Goal: Navigation & Orientation: Understand site structure

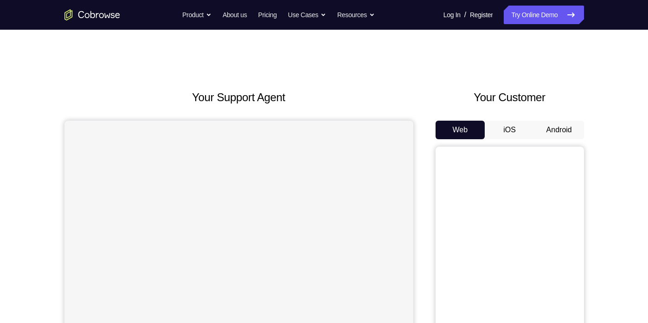
click at [511, 129] on button "iOS" at bounding box center [510, 130] width 50 height 19
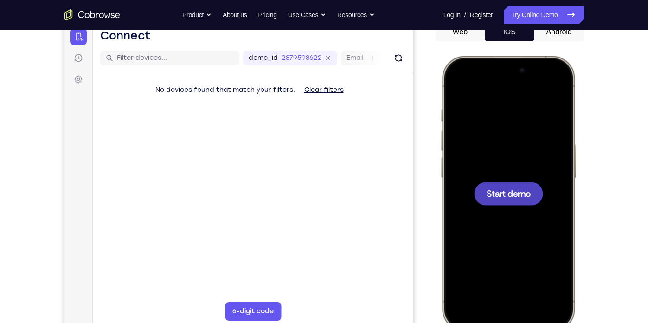
click at [498, 211] on div at bounding box center [508, 193] width 122 height 265
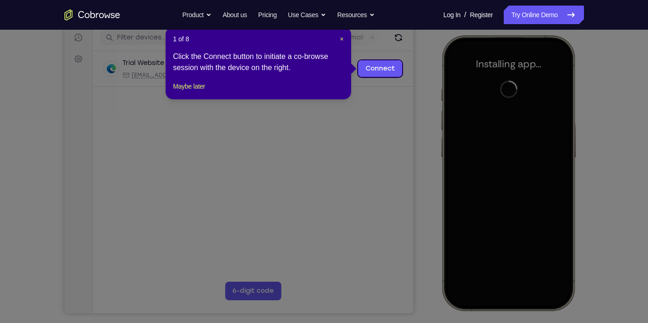
scroll to position [119, 0]
click at [341, 38] on span "×" at bounding box center [342, 38] width 4 height 7
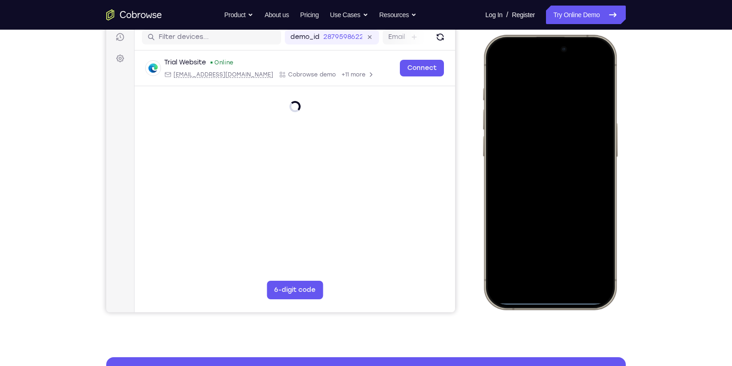
scroll to position [133, 0]
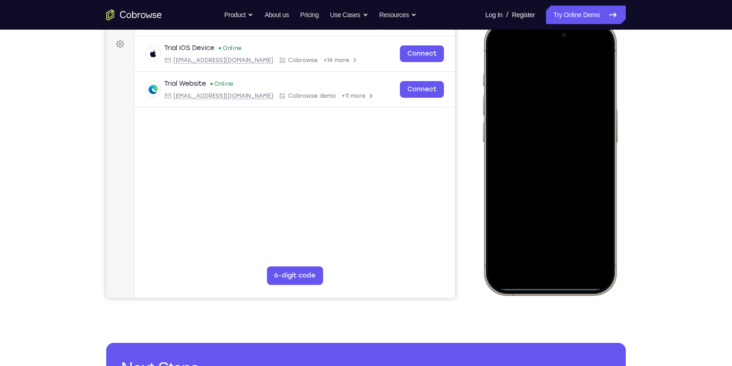
click at [511, 179] on div at bounding box center [550, 158] width 122 height 265
click at [537, 274] on div at bounding box center [550, 158] width 122 height 265
click at [553, 259] on div at bounding box center [550, 158] width 122 height 265
click at [541, 172] on div at bounding box center [550, 158] width 122 height 265
click at [526, 120] on div at bounding box center [550, 158] width 122 height 265
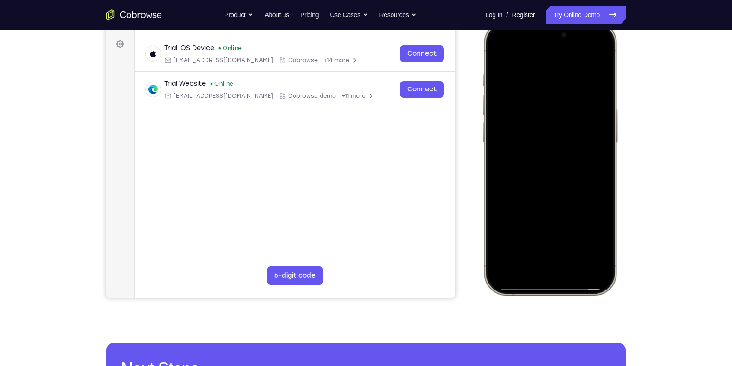
click at [524, 137] on div at bounding box center [550, 158] width 122 height 265
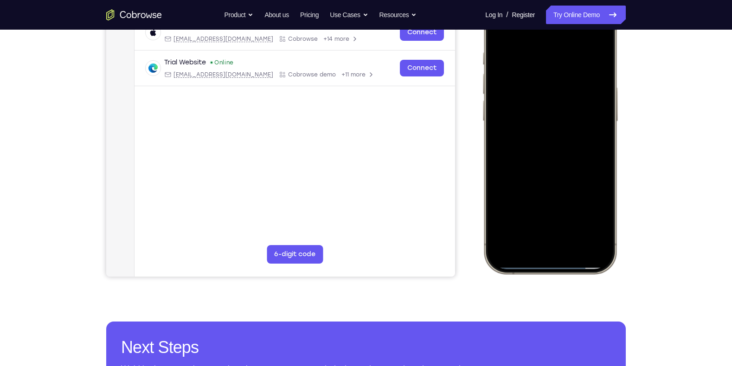
scroll to position [155, 0]
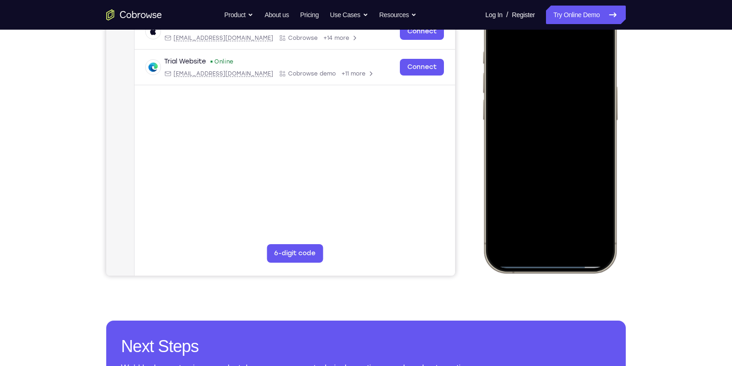
click at [600, 126] on div at bounding box center [550, 135] width 122 height 265
click at [555, 144] on div at bounding box center [550, 135] width 122 height 265
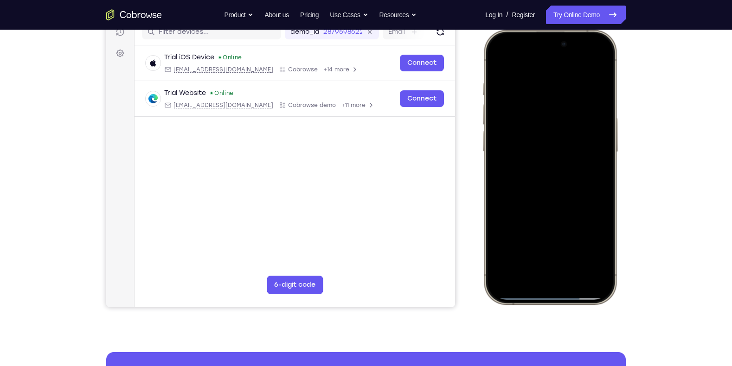
scroll to position [121, 0]
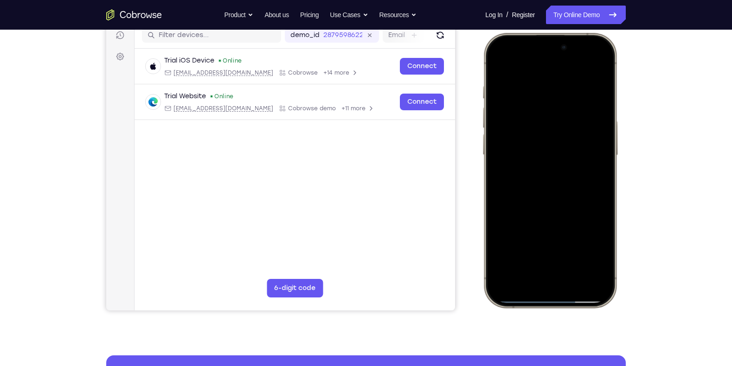
click at [539, 221] on div at bounding box center [550, 170] width 122 height 265
click at [526, 206] on div at bounding box center [550, 170] width 122 height 265
click at [543, 89] on div at bounding box center [550, 170] width 122 height 265
click at [592, 125] on div at bounding box center [550, 170] width 122 height 265
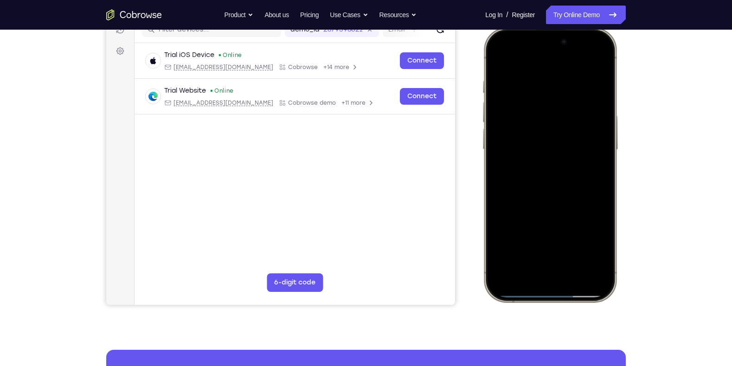
scroll to position [134, 0]
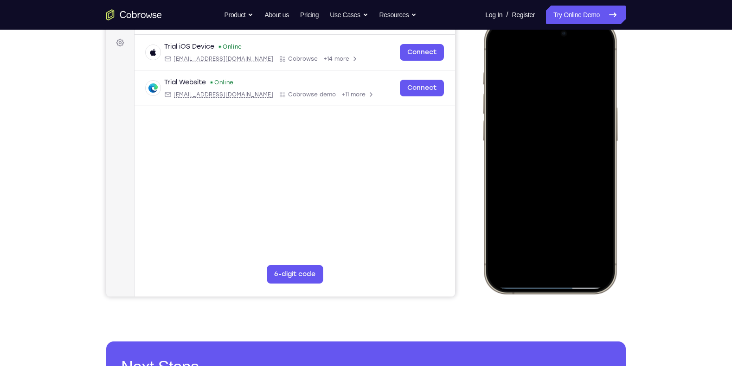
click at [594, 112] on div at bounding box center [550, 156] width 122 height 265
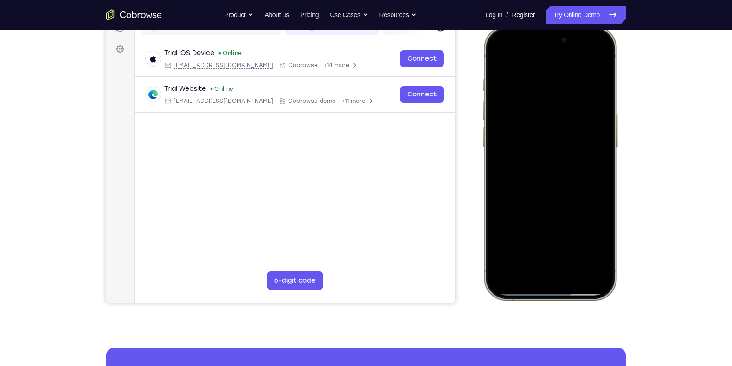
scroll to position [128, 0]
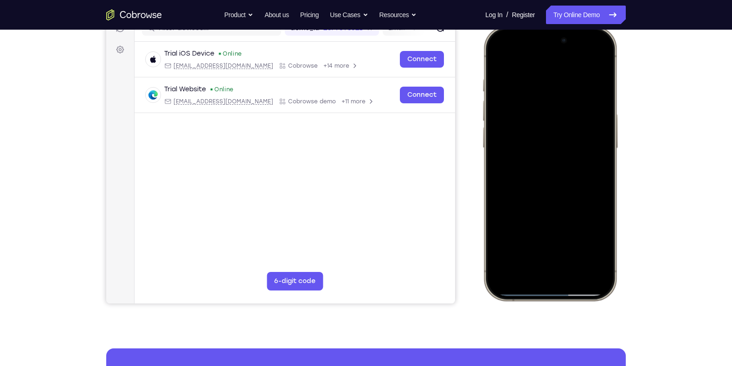
click at [593, 63] on div at bounding box center [550, 163] width 122 height 265
drag, startPoint x: 598, startPoint y: 82, endPoint x: 537, endPoint y: 85, distance: 60.4
click at [537, 85] on div at bounding box center [550, 163] width 122 height 265
drag, startPoint x: 579, startPoint y: 85, endPoint x: 519, endPoint y: 83, distance: 59.9
click at [519, 83] on div at bounding box center [550, 163] width 122 height 265
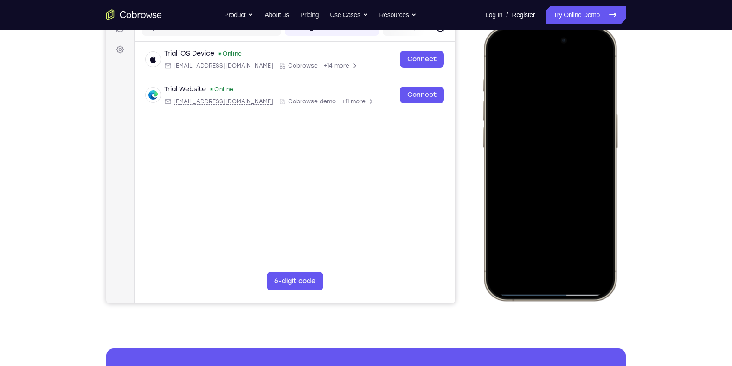
drag, startPoint x: 574, startPoint y: 135, endPoint x: 564, endPoint y: 77, distance: 58.3
click at [564, 77] on div at bounding box center [550, 163] width 122 height 265
drag, startPoint x: 568, startPoint y: 231, endPoint x: 574, endPoint y: 96, distance: 135.1
click at [574, 96] on div at bounding box center [550, 163] width 122 height 265
drag, startPoint x: 566, startPoint y: 138, endPoint x: 557, endPoint y: 248, distance: 110.3
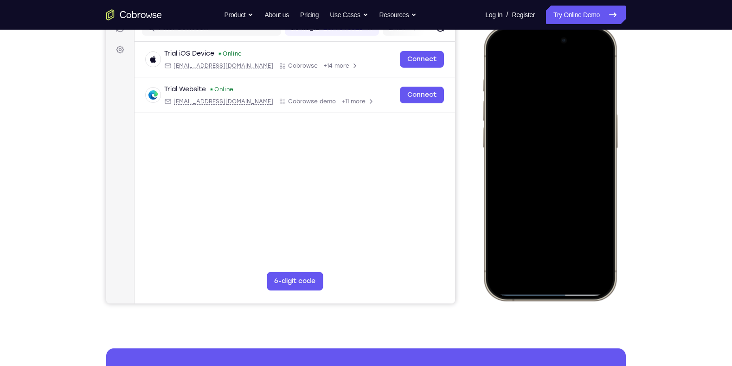
click at [557, 248] on div at bounding box center [550, 163] width 122 height 265
drag, startPoint x: 556, startPoint y: 122, endPoint x: 537, endPoint y: 181, distance: 61.2
click at [537, 181] on div at bounding box center [550, 163] width 122 height 265
drag, startPoint x: 573, startPoint y: 212, endPoint x: 561, endPoint y: 153, distance: 60.2
click at [561, 153] on div at bounding box center [550, 163] width 122 height 265
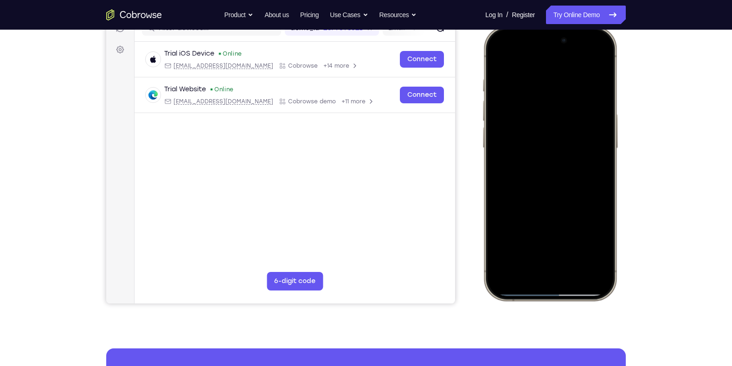
drag, startPoint x: 567, startPoint y: 202, endPoint x: 556, endPoint y: 115, distance: 87.5
click at [556, 115] on div at bounding box center [550, 163] width 122 height 265
drag, startPoint x: 584, startPoint y: 204, endPoint x: 575, endPoint y: 156, distance: 48.1
click at [575, 156] on div at bounding box center [550, 163] width 122 height 265
drag, startPoint x: 578, startPoint y: 199, endPoint x: 580, endPoint y: 147, distance: 52.4
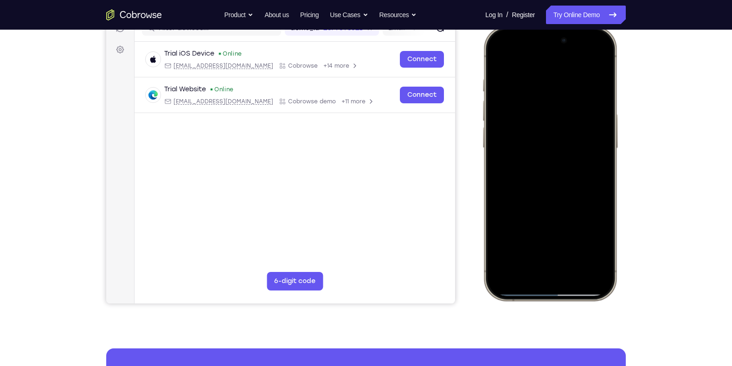
click at [580, 147] on div at bounding box center [550, 163] width 122 height 265
click at [511, 223] on div at bounding box center [550, 163] width 122 height 265
click at [532, 108] on div at bounding box center [550, 163] width 122 height 265
click at [497, 59] on div at bounding box center [550, 163] width 122 height 265
drag, startPoint x: 553, startPoint y: 153, endPoint x: 545, endPoint y: 68, distance: 85.2
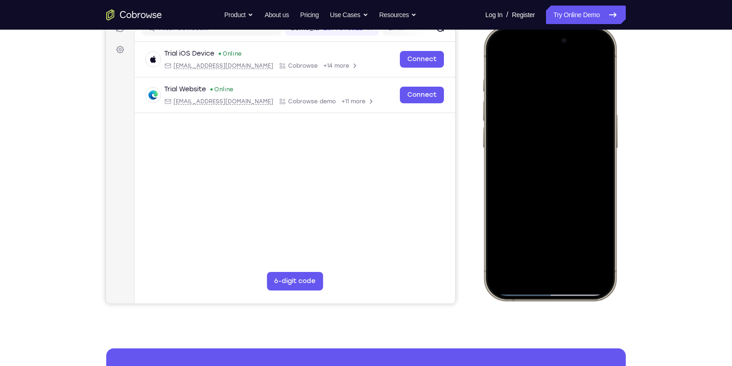
click at [545, 68] on div at bounding box center [550, 163] width 122 height 265
drag, startPoint x: 563, startPoint y: 203, endPoint x: 559, endPoint y: 98, distance: 104.9
click at [559, 98] on div at bounding box center [550, 163] width 122 height 265
drag, startPoint x: 565, startPoint y: 198, endPoint x: 552, endPoint y: 82, distance: 116.1
click at [552, 82] on div at bounding box center [550, 163] width 122 height 265
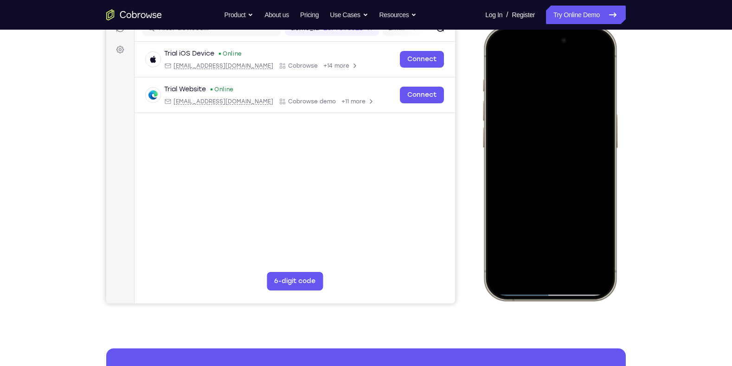
drag, startPoint x: 575, startPoint y: 217, endPoint x: 562, endPoint y: 133, distance: 84.9
click at [562, 133] on div at bounding box center [550, 163] width 122 height 265
drag, startPoint x: 563, startPoint y: 208, endPoint x: 559, endPoint y: 168, distance: 40.6
click at [559, 168] on div at bounding box center [550, 163] width 122 height 265
drag, startPoint x: 559, startPoint y: 219, endPoint x: 537, endPoint y: 144, distance: 77.9
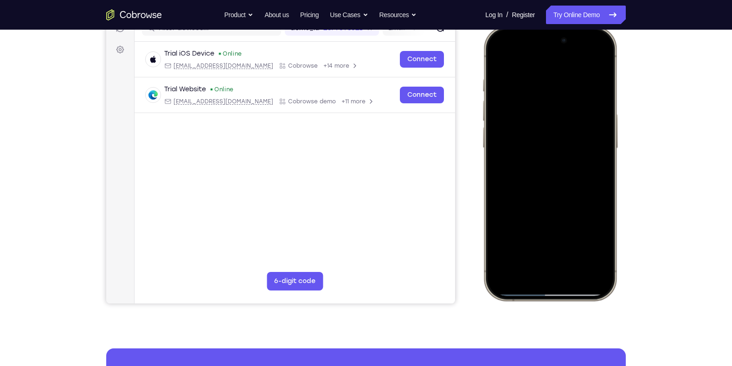
click at [537, 144] on div at bounding box center [550, 163] width 122 height 265
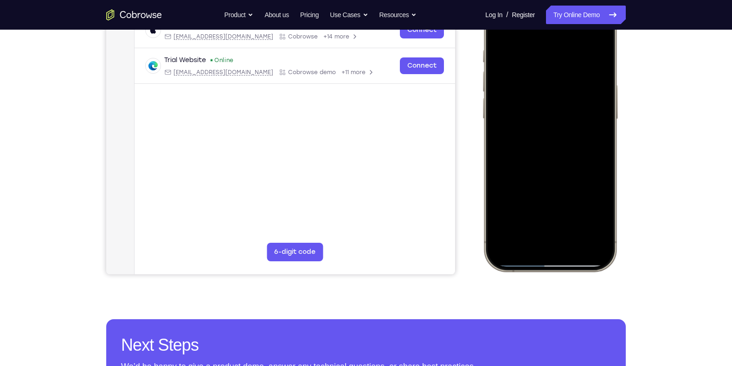
scroll to position [159, 0]
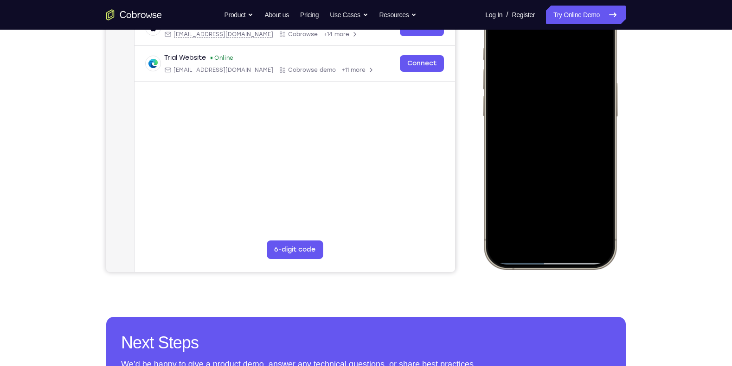
drag, startPoint x: 556, startPoint y: 158, endPoint x: 565, endPoint y: 49, distance: 109.4
click at [565, 49] on div at bounding box center [550, 132] width 122 height 265
drag, startPoint x: 557, startPoint y: 167, endPoint x: 564, endPoint y: 77, distance: 90.3
click at [564, 77] on div at bounding box center [550, 132] width 122 height 265
drag, startPoint x: 566, startPoint y: 163, endPoint x: 565, endPoint y: 51, distance: 111.3
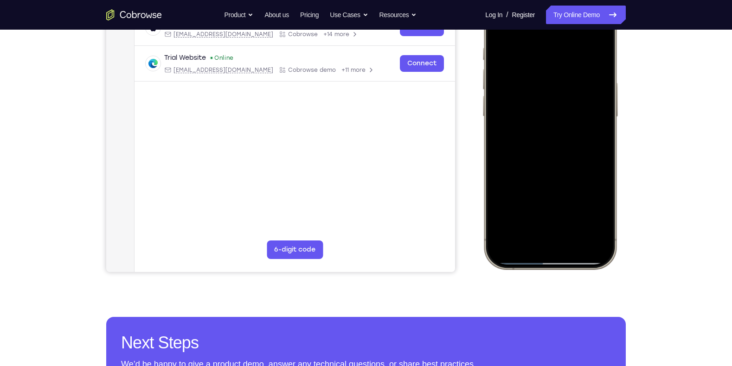
click at [565, 51] on div at bounding box center [550, 132] width 122 height 265
drag, startPoint x: 563, startPoint y: 174, endPoint x: 566, endPoint y: 81, distance: 93.2
click at [566, 81] on div at bounding box center [550, 132] width 122 height 265
click at [571, 239] on div at bounding box center [550, 132] width 122 height 265
click at [538, 165] on div at bounding box center [550, 132] width 122 height 265
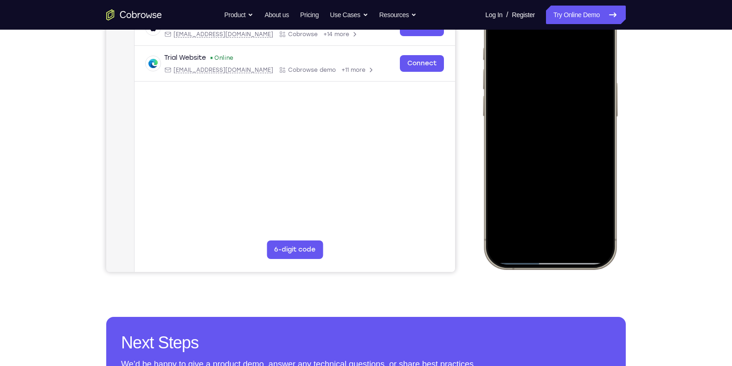
drag, startPoint x: 570, startPoint y: 104, endPoint x: 566, endPoint y: 227, distance: 123.4
click at [566, 227] on div at bounding box center [550, 132] width 122 height 265
drag, startPoint x: 572, startPoint y: 129, endPoint x: 567, endPoint y: 92, distance: 37.4
click at [567, 92] on div at bounding box center [550, 132] width 122 height 265
drag, startPoint x: 558, startPoint y: 169, endPoint x: 547, endPoint y: 84, distance: 85.1
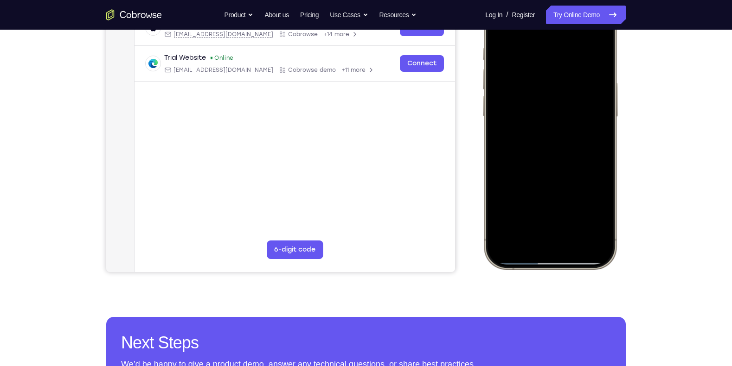
click at [547, 84] on div at bounding box center [550, 132] width 122 height 265
click at [539, 83] on div at bounding box center [550, 132] width 122 height 265
click at [537, 80] on div at bounding box center [550, 132] width 122 height 265
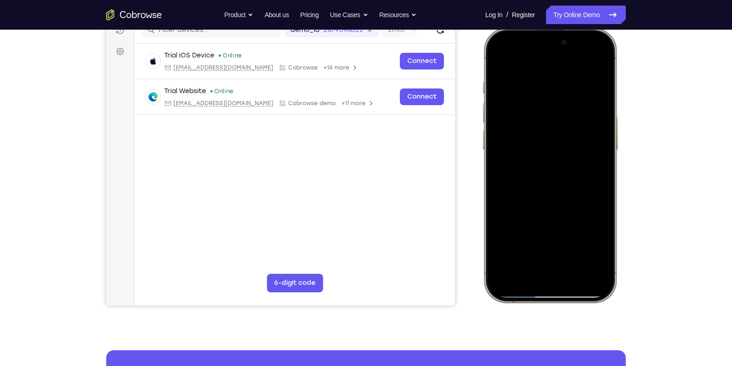
scroll to position [115, 0]
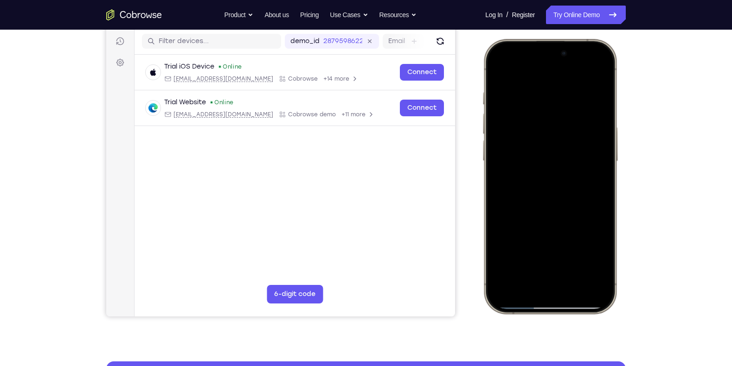
click at [601, 71] on div at bounding box center [550, 176] width 122 height 265
click at [517, 149] on div at bounding box center [550, 176] width 122 height 265
click at [548, 145] on div at bounding box center [550, 176] width 122 height 265
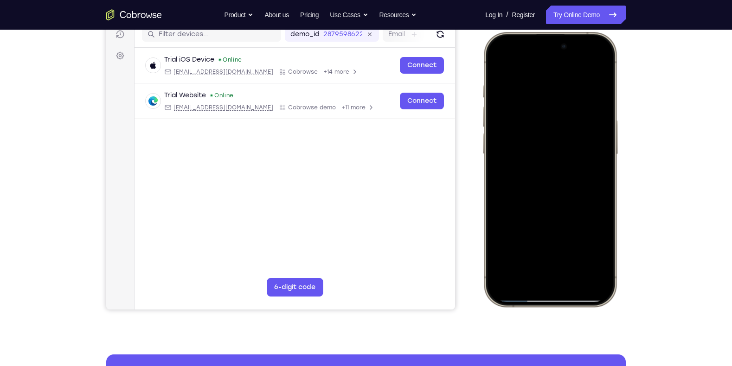
scroll to position [121, 0]
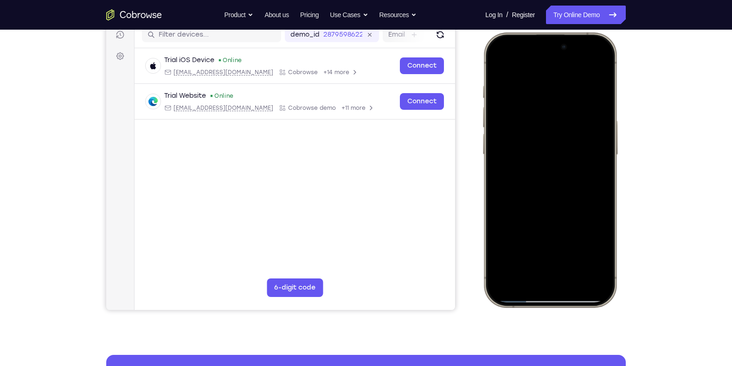
drag, startPoint x: 558, startPoint y: 190, endPoint x: 535, endPoint y: 129, distance: 65.0
click at [535, 129] on div at bounding box center [550, 170] width 122 height 265
click at [496, 67] on div at bounding box center [550, 170] width 122 height 265
click at [494, 64] on div at bounding box center [550, 170] width 122 height 265
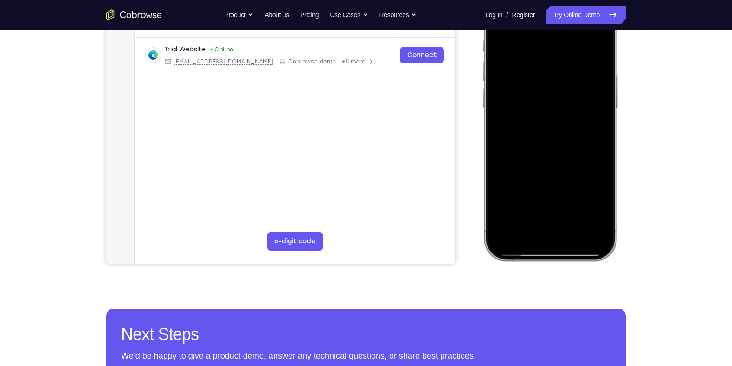
scroll to position [167, 0]
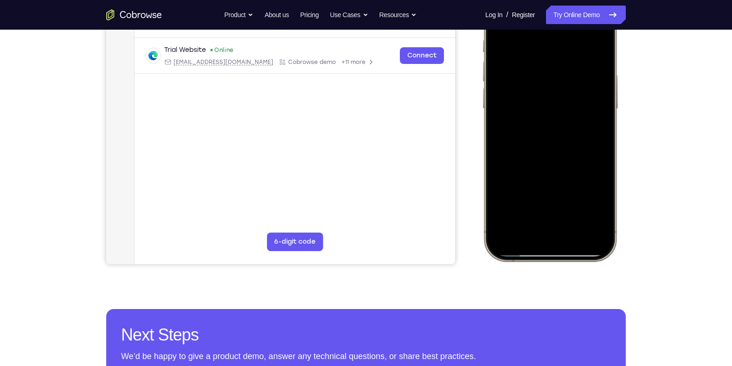
click at [563, 246] on div at bounding box center [550, 124] width 122 height 265
click at [594, 227] on div at bounding box center [550, 124] width 122 height 265
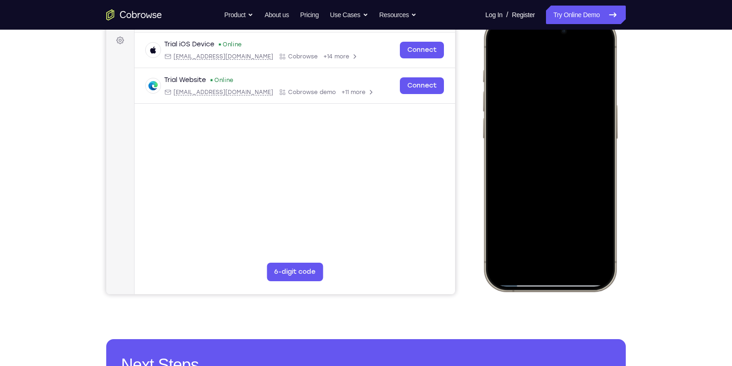
click at [541, 70] on div at bounding box center [550, 154] width 122 height 265
click at [589, 55] on div at bounding box center [550, 154] width 122 height 265
drag, startPoint x: 556, startPoint y: 180, endPoint x: 546, endPoint y: 78, distance: 102.9
click at [546, 78] on div at bounding box center [550, 154] width 122 height 265
drag, startPoint x: 581, startPoint y: 191, endPoint x: 562, endPoint y: 98, distance: 94.6
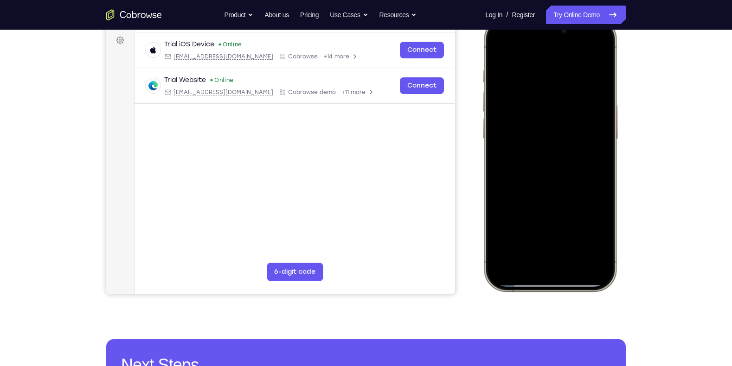
click at [562, 98] on div at bounding box center [550, 154] width 122 height 265
drag, startPoint x: 583, startPoint y: 189, endPoint x: 562, endPoint y: 111, distance: 81.2
click at [562, 111] on div at bounding box center [550, 154] width 122 height 265
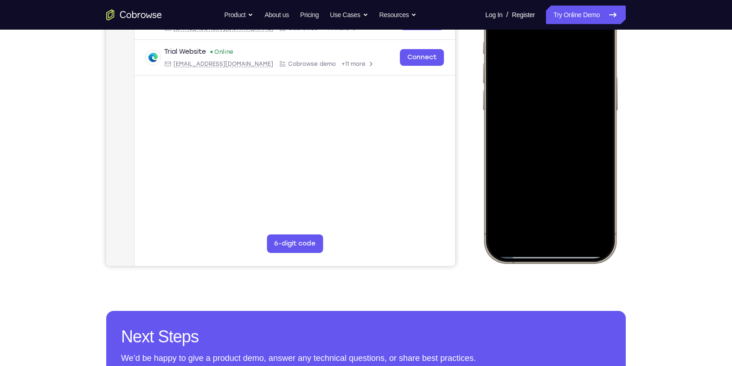
scroll to position [166, 0]
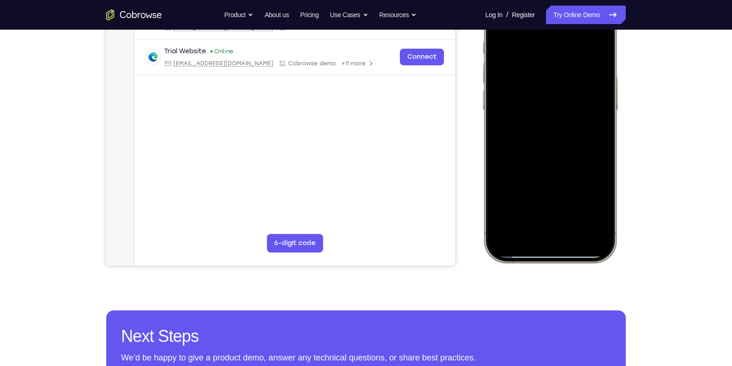
drag, startPoint x: 578, startPoint y: 173, endPoint x: 562, endPoint y: 80, distance: 94.5
click at [562, 80] on div at bounding box center [550, 125] width 122 height 265
drag, startPoint x: 579, startPoint y: 181, endPoint x: 555, endPoint y: 100, distance: 84.7
click at [555, 100] on div at bounding box center [550, 125] width 122 height 265
drag, startPoint x: 570, startPoint y: 179, endPoint x: 544, endPoint y: 83, distance: 99.3
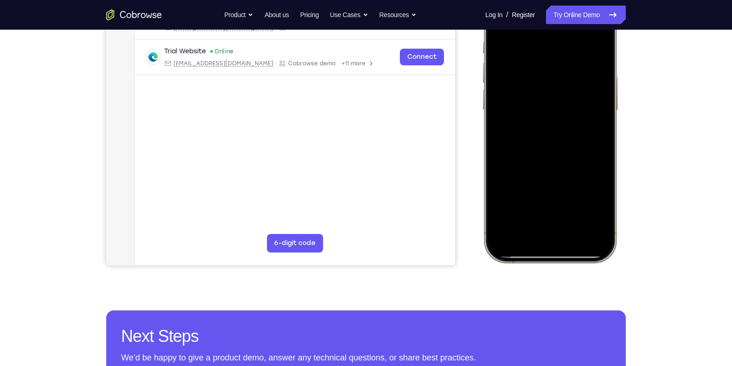
click at [544, 83] on div at bounding box center [550, 125] width 122 height 265
click at [574, 235] on div at bounding box center [550, 125] width 122 height 265
click at [545, 122] on div at bounding box center [550, 125] width 122 height 265
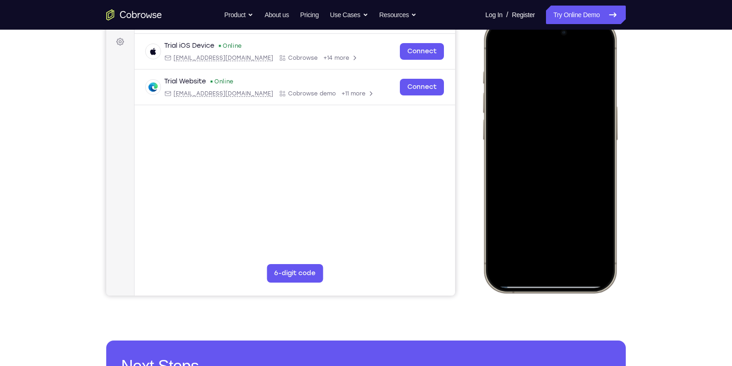
scroll to position [134, 0]
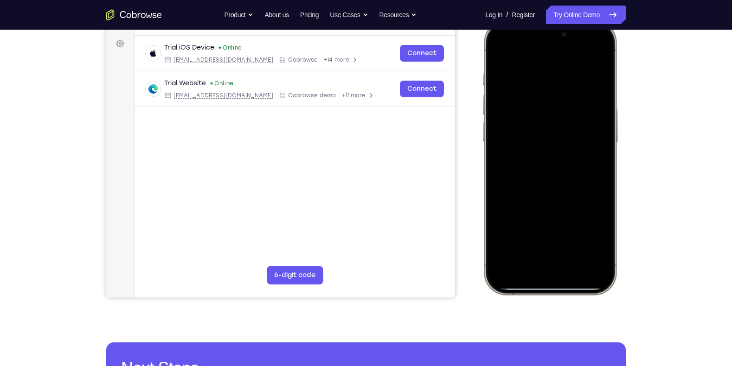
click at [500, 55] on div at bounding box center [550, 157] width 122 height 265
click at [553, 196] on div at bounding box center [550, 157] width 122 height 265
drag, startPoint x: 573, startPoint y: 114, endPoint x: 572, endPoint y: 223, distance: 109.0
click at [572, 223] on div at bounding box center [550, 157] width 122 height 265
drag, startPoint x: 570, startPoint y: 121, endPoint x: 565, endPoint y: 204, distance: 83.2
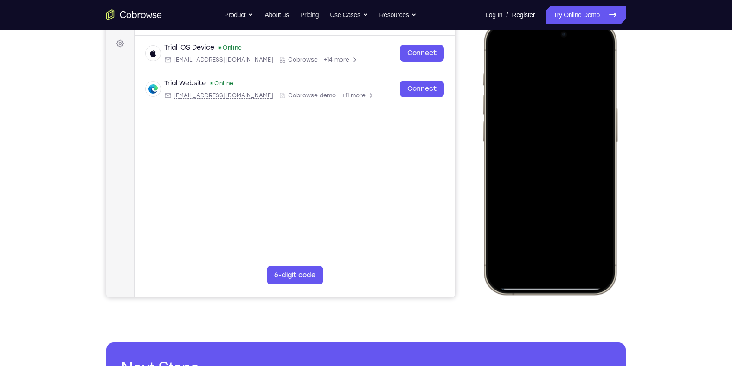
click at [565, 204] on div at bounding box center [550, 157] width 122 height 265
drag, startPoint x: 561, startPoint y: 100, endPoint x: 557, endPoint y: 227, distance: 127.1
click at [557, 227] on div at bounding box center [550, 157] width 122 height 265
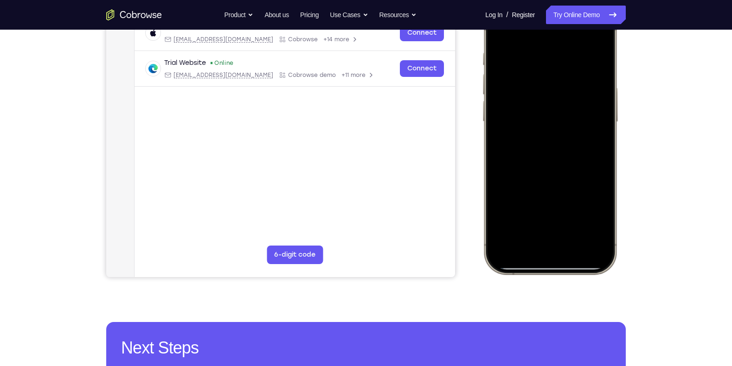
scroll to position [153, 0]
drag, startPoint x: 571, startPoint y: 138, endPoint x: 575, endPoint y: 236, distance: 97.5
click at [575, 236] on div at bounding box center [550, 137] width 122 height 265
drag, startPoint x: 587, startPoint y: 100, endPoint x: 588, endPoint y: 211, distance: 110.4
click at [588, 211] on div at bounding box center [550, 137] width 122 height 265
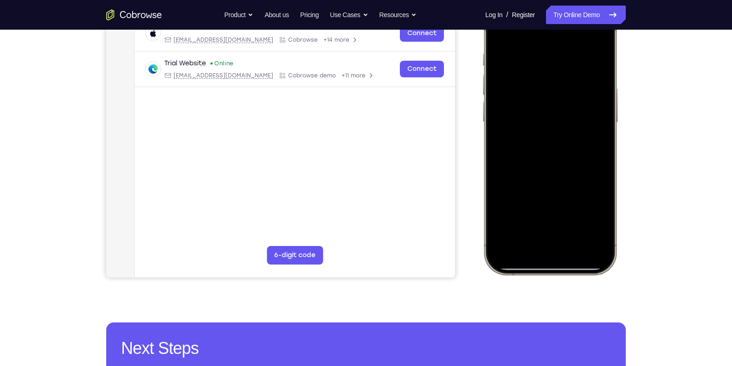
drag, startPoint x: 587, startPoint y: 102, endPoint x: 572, endPoint y: 242, distance: 141.3
click at [572, 242] on div at bounding box center [550, 137] width 122 height 265
drag, startPoint x: 556, startPoint y: 177, endPoint x: 537, endPoint y: 96, distance: 83.5
click at [537, 96] on div at bounding box center [550, 137] width 122 height 265
drag, startPoint x: 561, startPoint y: 157, endPoint x: 549, endPoint y: 90, distance: 67.9
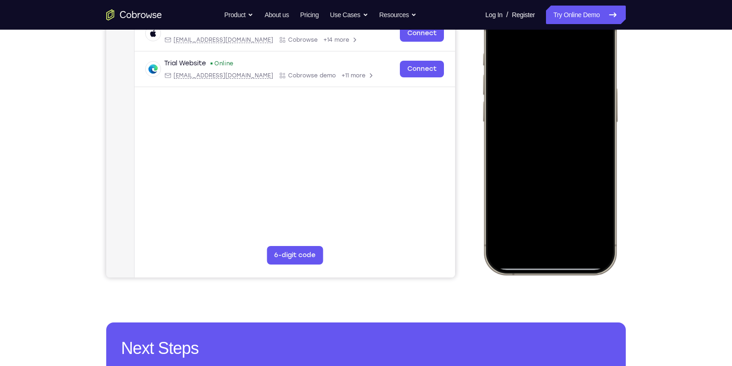
click at [549, 90] on div at bounding box center [550, 137] width 122 height 265
drag, startPoint x: 559, startPoint y: 183, endPoint x: 548, endPoint y: 84, distance: 99.8
click at [548, 84] on div at bounding box center [550, 137] width 122 height 265
drag, startPoint x: 543, startPoint y: 179, endPoint x: 524, endPoint y: 107, distance: 74.9
click at [524, 107] on div at bounding box center [550, 137] width 122 height 265
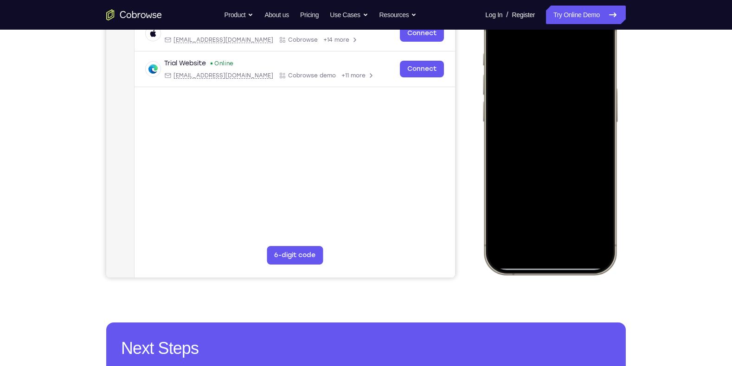
drag, startPoint x: 540, startPoint y: 153, endPoint x: 522, endPoint y: 72, distance: 83.2
click at [522, 72] on div at bounding box center [550, 137] width 122 height 265
drag, startPoint x: 533, startPoint y: 169, endPoint x: 525, endPoint y: 91, distance: 78.3
click at [525, 91] on div at bounding box center [550, 137] width 122 height 265
drag, startPoint x: 537, startPoint y: 180, endPoint x: 525, endPoint y: 109, distance: 72.4
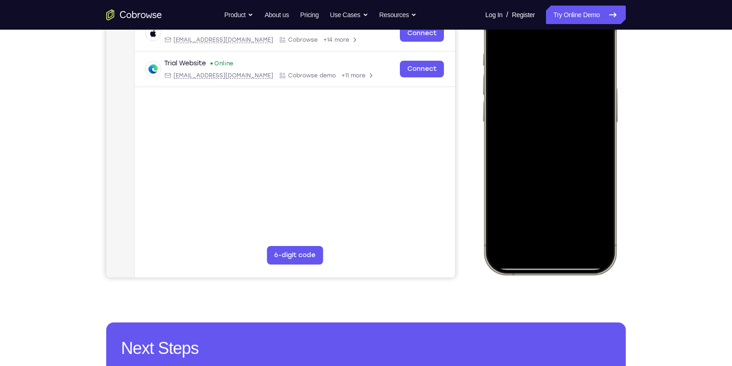
click at [525, 109] on div at bounding box center [550, 137] width 122 height 265
drag, startPoint x: 510, startPoint y: 82, endPoint x: 517, endPoint y: 143, distance: 61.6
click at [517, 143] on div at bounding box center [550, 137] width 122 height 265
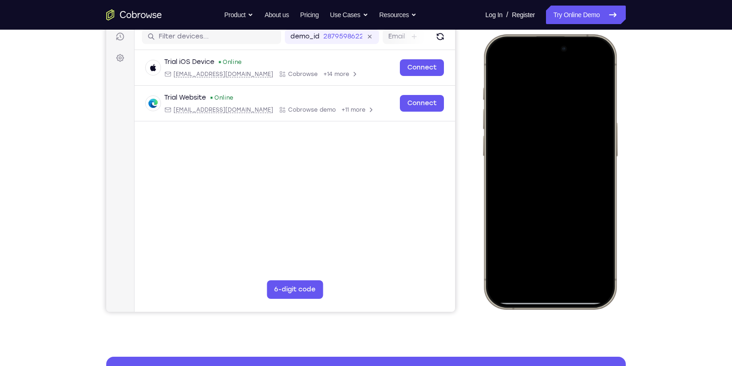
scroll to position [119, 0]
click at [497, 67] on div at bounding box center [550, 172] width 122 height 265
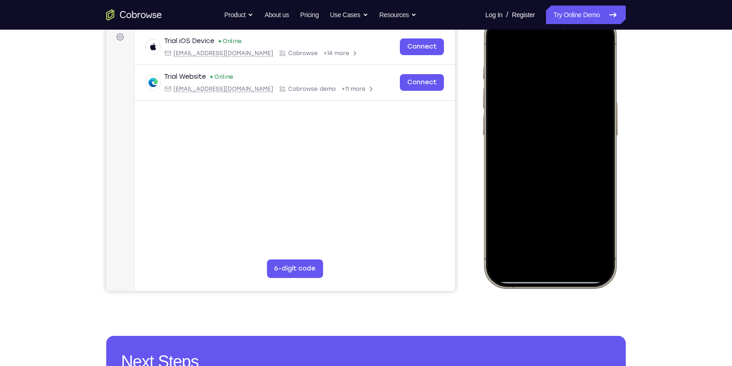
drag, startPoint x: 572, startPoint y: 148, endPoint x: 556, endPoint y: 61, distance: 88.6
click at [556, 61] on div at bounding box center [550, 151] width 122 height 265
drag, startPoint x: 556, startPoint y: 214, endPoint x: 572, endPoint y: 91, distance: 123.9
click at [572, 91] on div at bounding box center [550, 151] width 122 height 265
drag, startPoint x: 556, startPoint y: 206, endPoint x: 584, endPoint y: 57, distance: 151.5
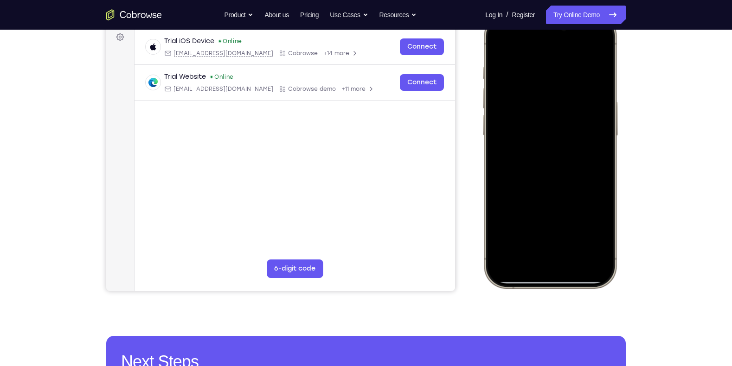
click at [584, 57] on div at bounding box center [550, 151] width 122 height 265
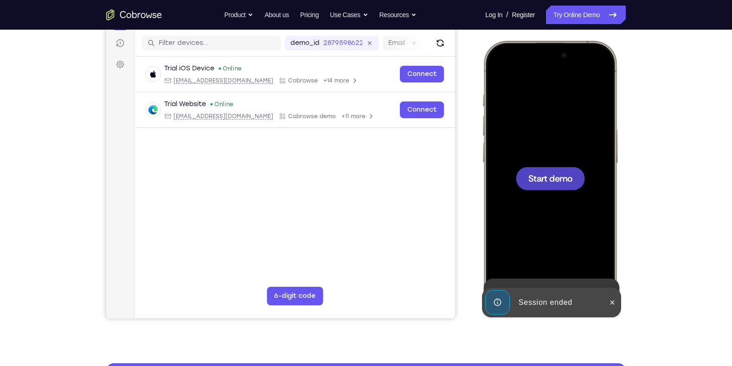
scroll to position [112, 0]
